Goal: Task Accomplishment & Management: Manage account settings

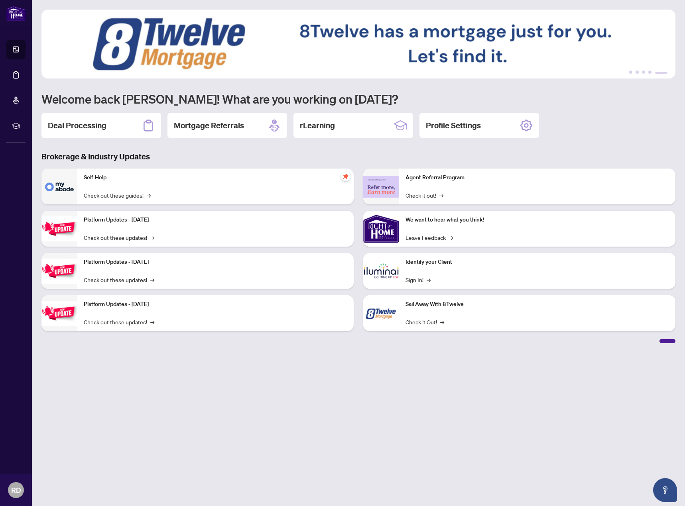
click at [93, 123] on h2 "Deal Processing" at bounding box center [77, 125] width 59 height 11
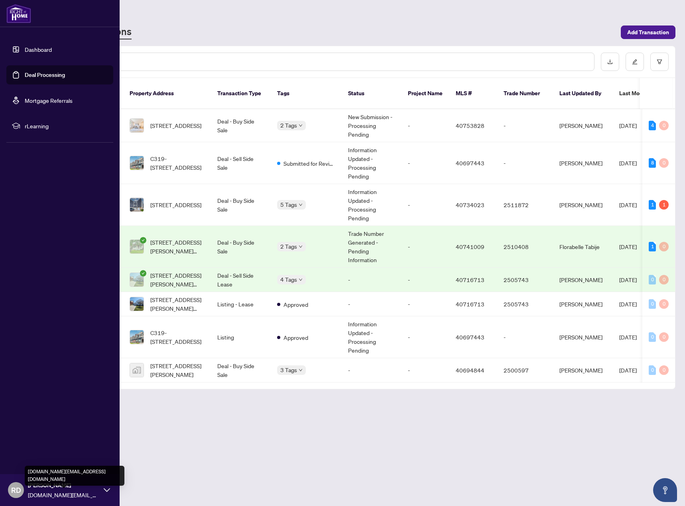
click at [81, 493] on span "[DOMAIN_NAME][EMAIL_ADDRESS][DOMAIN_NAME]" at bounding box center [64, 495] width 72 height 9
click at [31, 444] on span "Logout" at bounding box center [32, 443] width 18 height 13
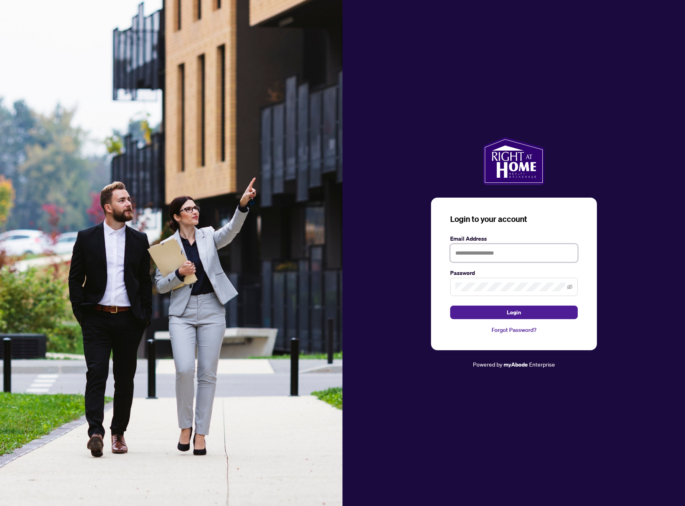
type input "**********"
